Goal: Information Seeking & Learning: Learn about a topic

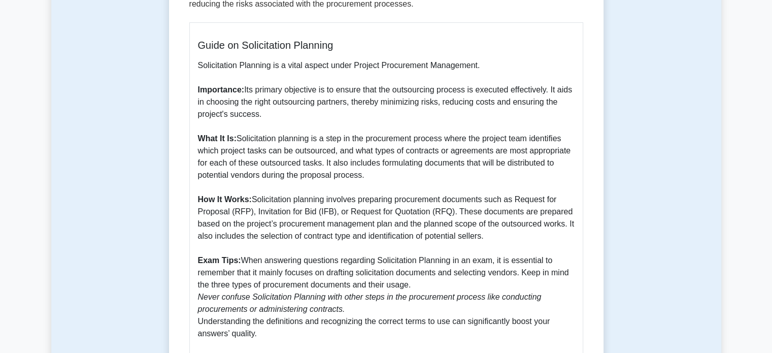
scroll to position [203, 0]
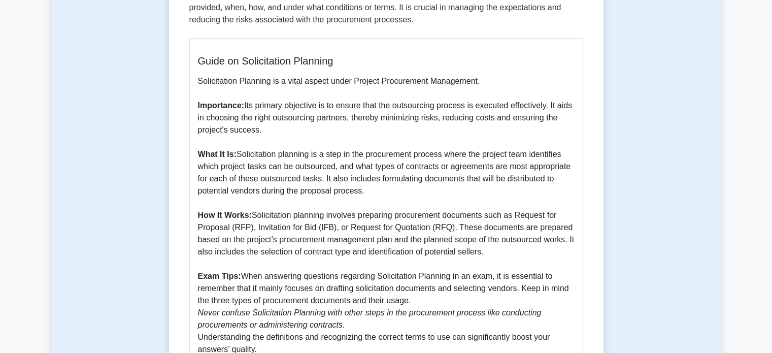
click at [282, 132] on p "Solicitation Planning is a vital aspect under Project Procurement Management. I…" at bounding box center [386, 215] width 377 height 280
click at [247, 132] on p "Solicitation Planning is a vital aspect under Project Procurement Management. I…" at bounding box center [386, 215] width 377 height 280
drag, startPoint x: 258, startPoint y: 132, endPoint x: 256, endPoint y: 123, distance: 9.9
click at [256, 123] on p "Solicitation Planning is a vital aspect under Project Procurement Management. I…" at bounding box center [386, 215] width 377 height 280
click at [260, 131] on p "Solicitation Planning is a vital aspect under Project Procurement Management. I…" at bounding box center [386, 215] width 377 height 280
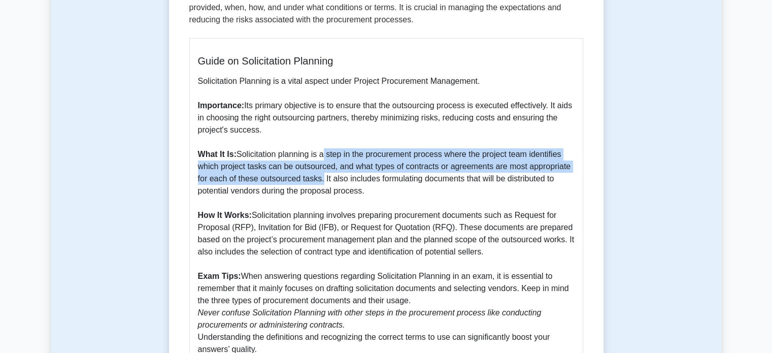
drag, startPoint x: 321, startPoint y: 154, endPoint x: 321, endPoint y: 175, distance: 21.3
click at [321, 175] on p "Solicitation Planning is a vital aspect under Project Procurement Management. I…" at bounding box center [386, 215] width 377 height 280
copy p "a step in the procurement process where the project team identifies which proje…"
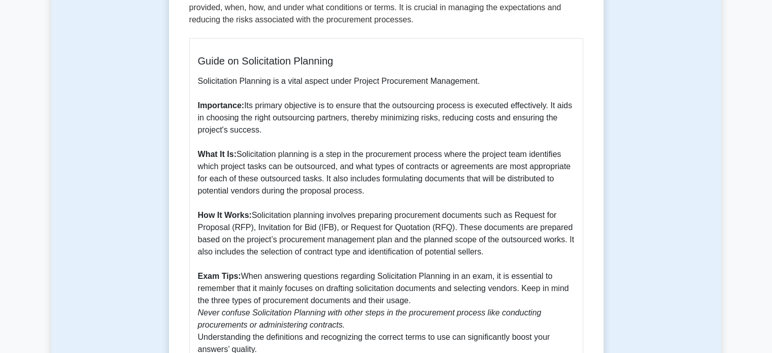
click at [325, 191] on p "Solicitation Planning is a vital aspect under Project Procurement Management. I…" at bounding box center [386, 215] width 377 height 280
drag, startPoint x: 322, startPoint y: 181, endPoint x: 381, endPoint y: 189, distance: 59.4
click at [381, 189] on p "Solicitation Planning is a vital aspect under Project Procurement Management. I…" at bounding box center [386, 215] width 377 height 280
copy p ". It also includes formulating documents that will be distributed to potential …"
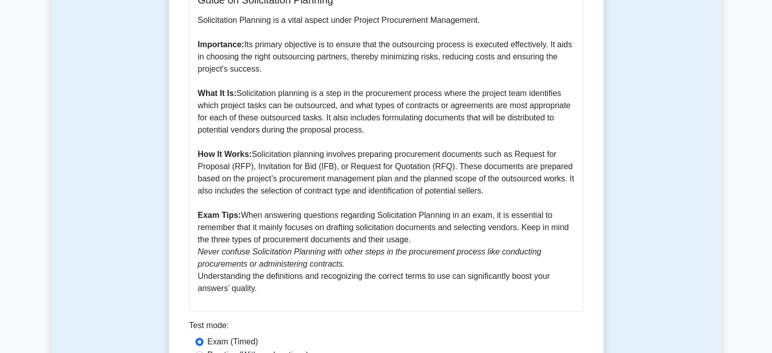
scroll to position [305, 0]
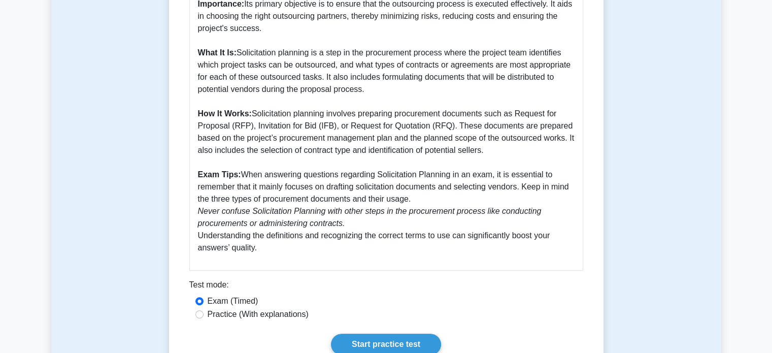
click at [331, 154] on p "Solicitation Planning is a vital aspect under Project Procurement Management. I…" at bounding box center [386, 114] width 377 height 280
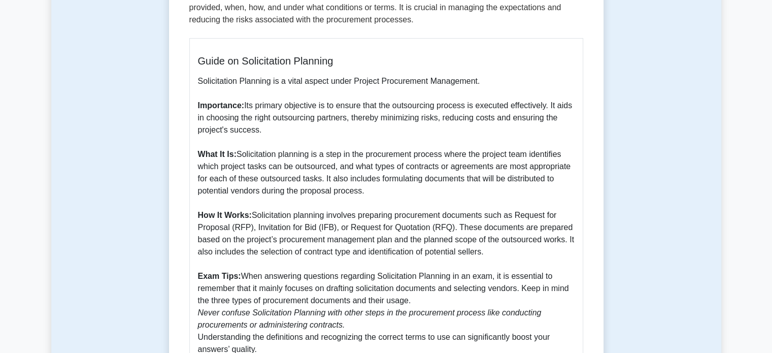
scroll to position [254, 0]
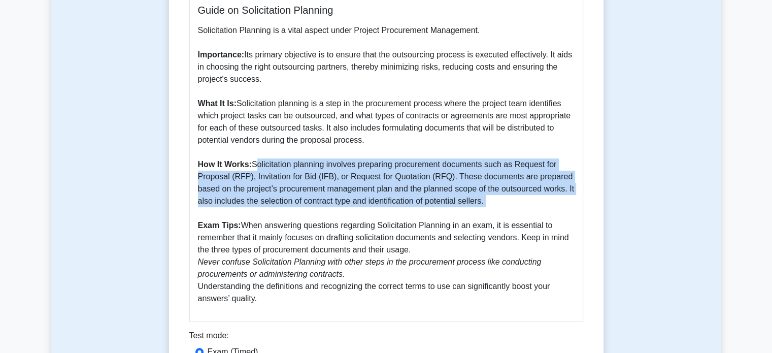
drag, startPoint x: 254, startPoint y: 168, endPoint x: 499, endPoint y: 212, distance: 249.2
click at [499, 212] on p "Solicitation Planning is a vital aspect under Project Procurement Management. I…" at bounding box center [386, 164] width 377 height 280
copy p "Solicitation planning involves preparing procurement documents such as Request …"
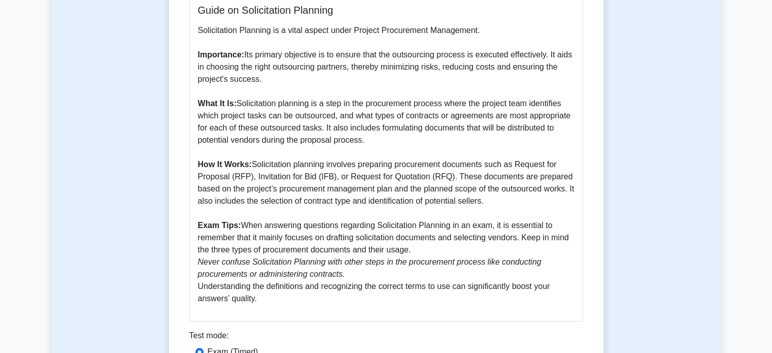
click at [209, 247] on p "Solicitation Planning is a vital aspect under Project Procurement Management. I…" at bounding box center [386, 164] width 377 height 280
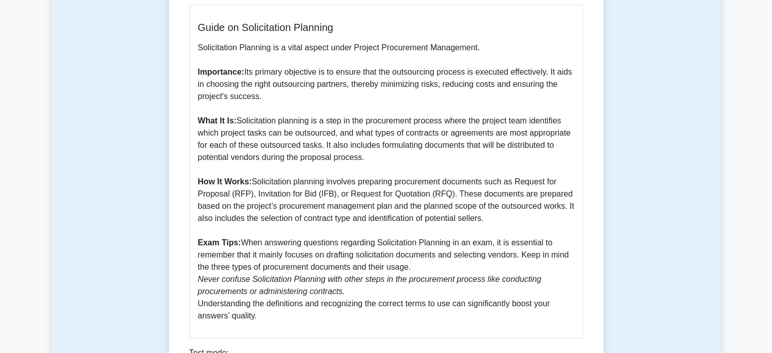
scroll to position [254, 0]
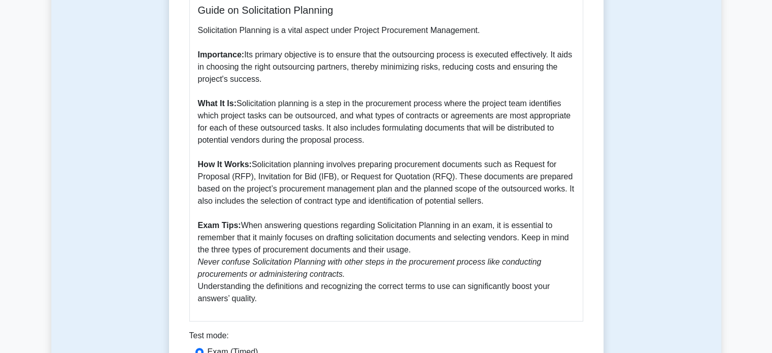
click at [387, 288] on p "Solicitation Planning is a vital aspect under Project Procurement Management. I…" at bounding box center [386, 164] width 377 height 280
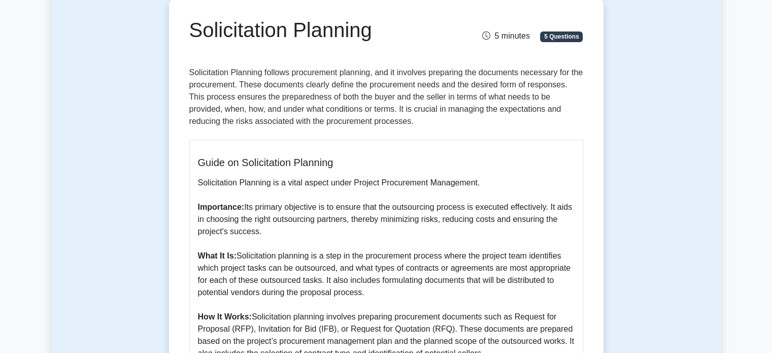
scroll to position [355, 0]
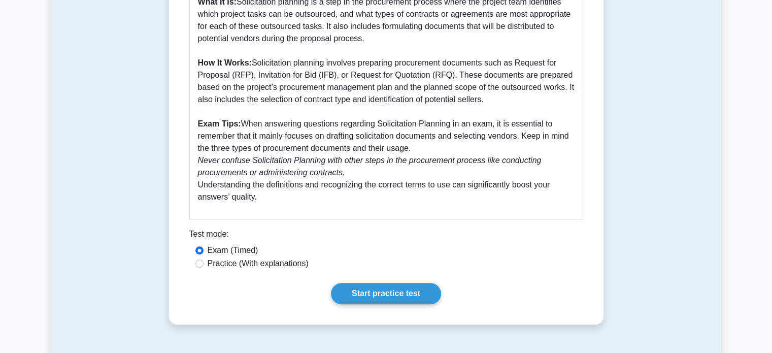
click at [408, 305] on div "Solicitation Planning 5 minutes 5 Questions Guide on Solicitation Planning Soli…" at bounding box center [386, 34] width 426 height 573
click at [408, 295] on link "Start practice test" at bounding box center [386, 293] width 110 height 21
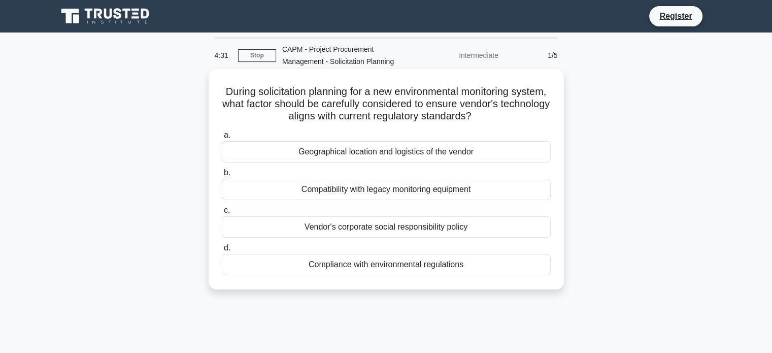
click at [386, 190] on div "Compatibility with legacy monitoring equipment" at bounding box center [386, 189] width 329 height 21
click at [222, 176] on input "b. Compatibility with legacy monitoring equipment" at bounding box center [222, 173] width 0 height 7
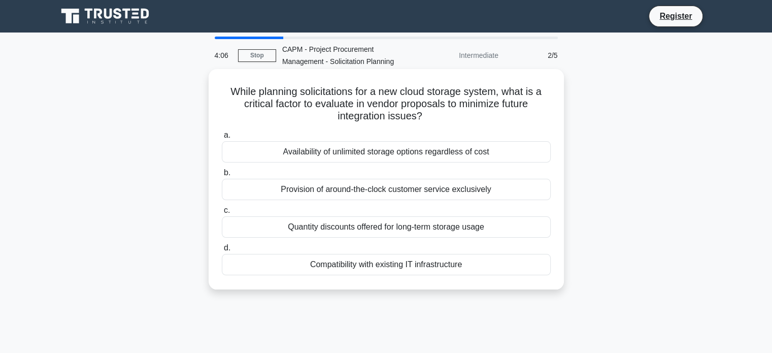
click at [382, 190] on div "Provision of around-the-clock customer service exclusively" at bounding box center [386, 189] width 329 height 21
click at [222, 176] on input "b. Provision of around-the-clock customer service exclusively" at bounding box center [222, 173] width 0 height 7
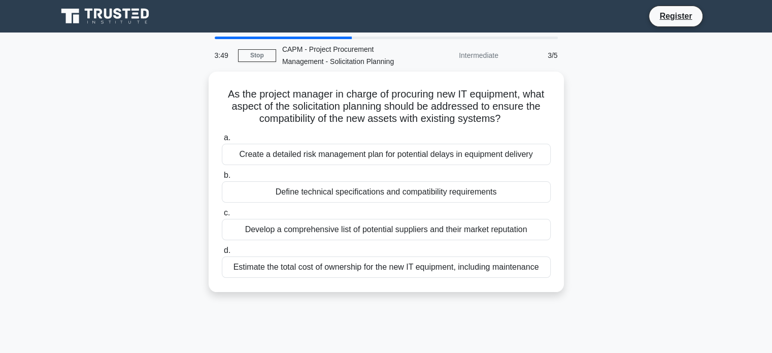
click at [382, 190] on div "Define technical specifications and compatibility requirements" at bounding box center [386, 191] width 329 height 21
click at [222, 179] on input "b. Define technical specifications and compatibility requirements" at bounding box center [222, 175] width 0 height 7
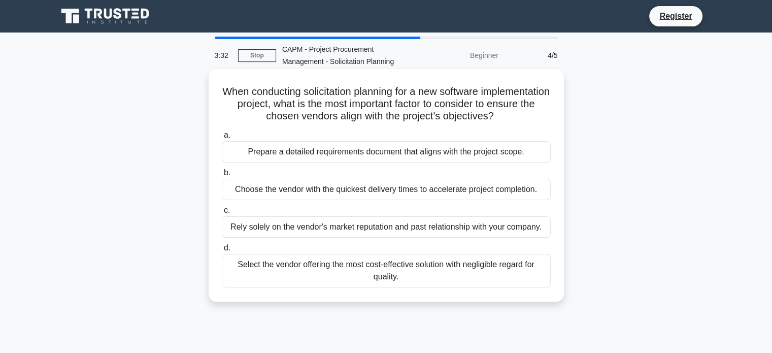
click at [377, 154] on div "Prepare a detailed requirements document that aligns with the project scope." at bounding box center [386, 151] width 329 height 21
click at [222, 139] on input "a. Prepare a detailed requirements document that aligns with the project scope." at bounding box center [222, 135] width 0 height 7
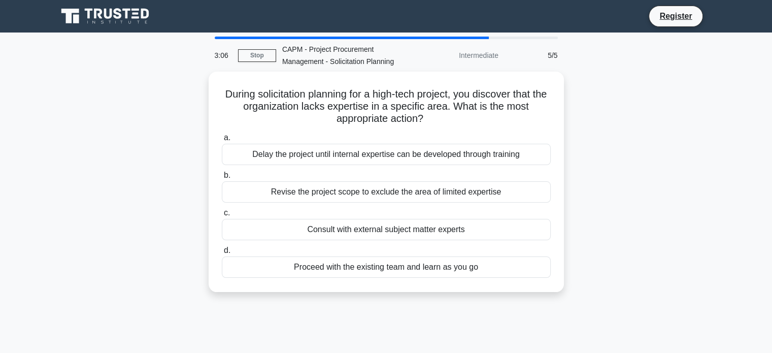
click at [377, 154] on div "Delay the project until internal expertise can be developed through training" at bounding box center [386, 154] width 329 height 21
click at [222, 141] on input "a. Delay the project until internal expertise can be developed through training" at bounding box center [222, 138] width 0 height 7
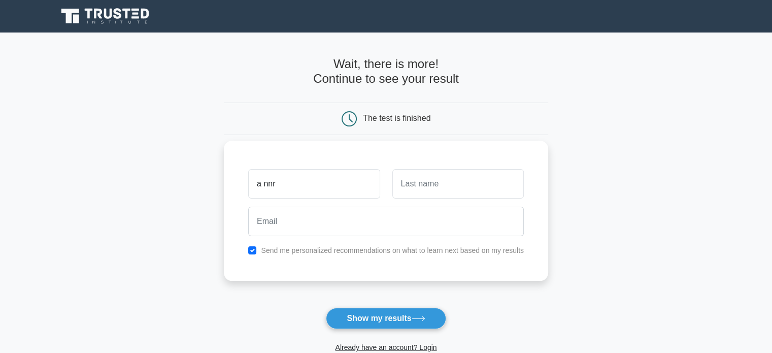
click at [356, 191] on input "a nnr" at bounding box center [313, 183] width 131 height 29
type input "a nnr"
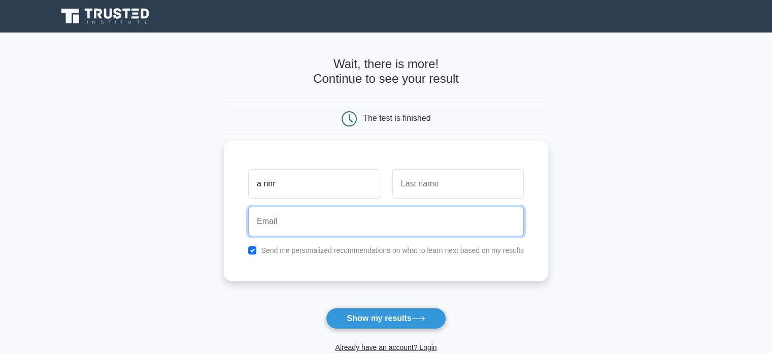
click at [348, 223] on input "email" at bounding box center [386, 221] width 276 height 29
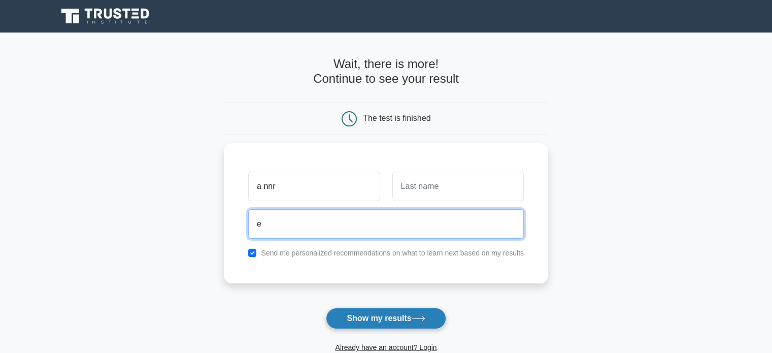
type input "e"
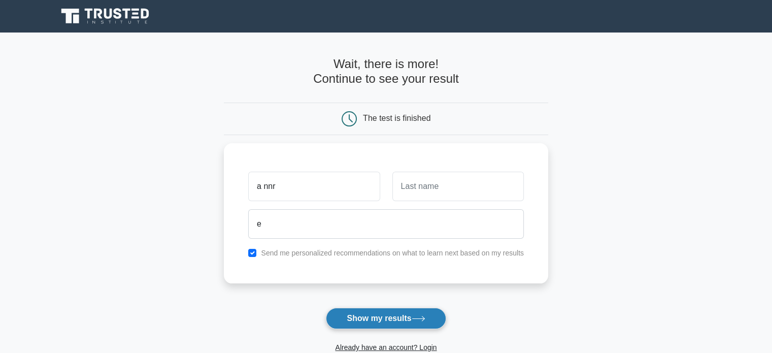
click at [349, 316] on button "Show my results" at bounding box center [386, 318] width 120 height 21
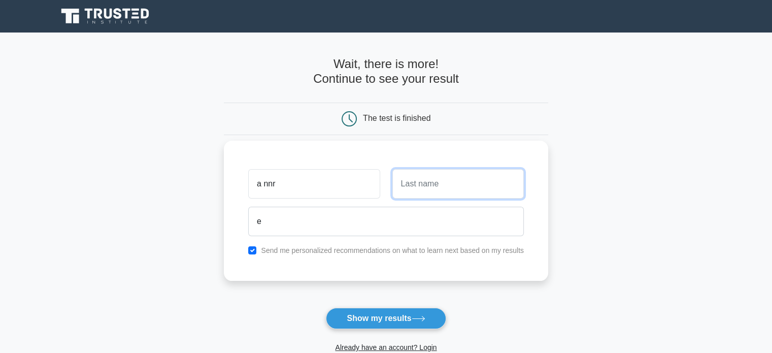
click at [396, 198] on input "text" at bounding box center [457, 183] width 131 height 29
type input "e"
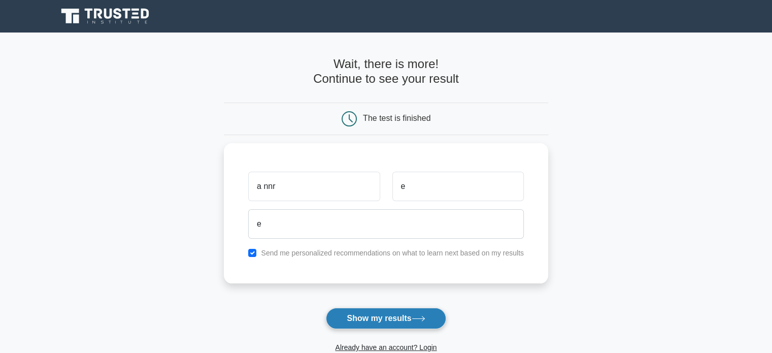
click at [403, 314] on button "Show my results" at bounding box center [386, 318] width 120 height 21
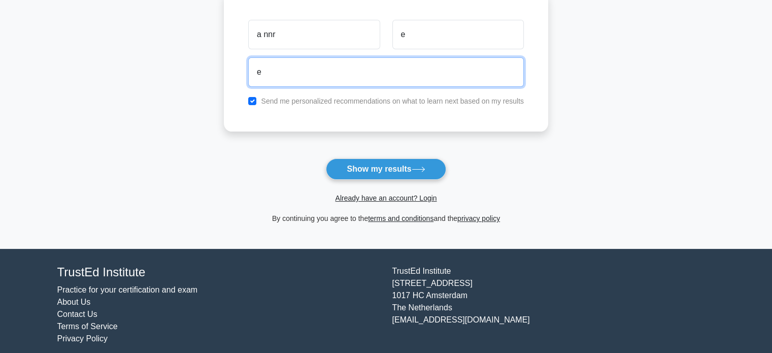
scroll to position [152, 0]
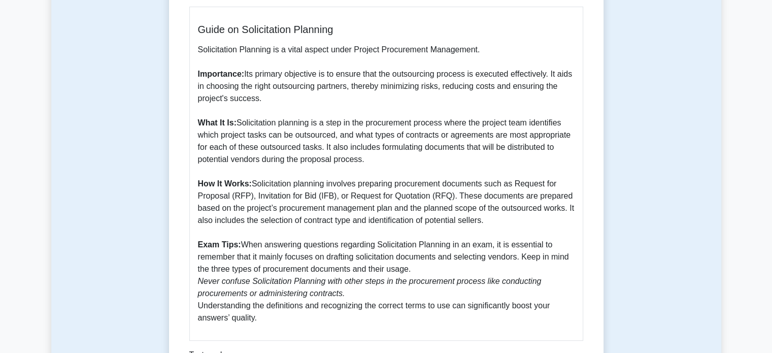
scroll to position [254, 0]
